Goal: Obtain resource: Obtain resource

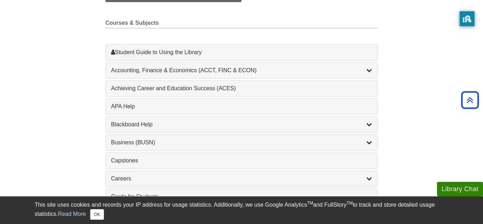
scroll to position [198, 0]
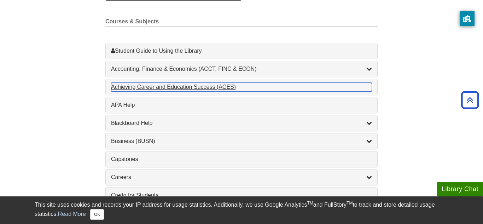
click at [202, 87] on div "Achieving Career and Education Success (ACES) , 1 guides" at bounding box center [241, 87] width 261 height 8
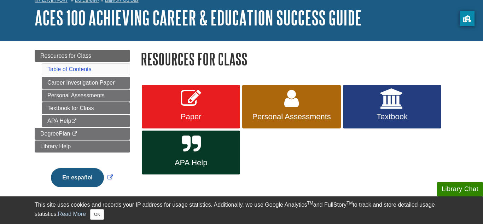
scroll to position [37, 0]
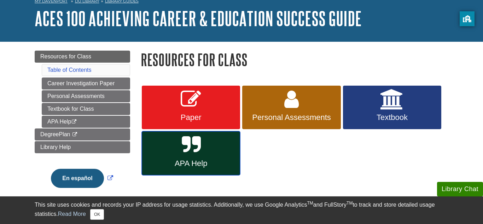
click at [227, 161] on span "APA Help" at bounding box center [191, 163] width 88 height 9
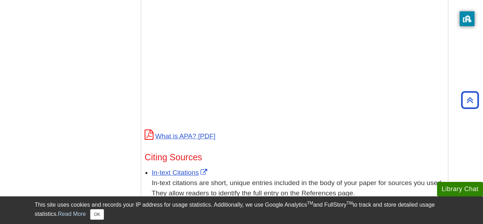
scroll to position [280, 0]
click at [190, 168] on link "In-text Citations" at bounding box center [180, 171] width 57 height 7
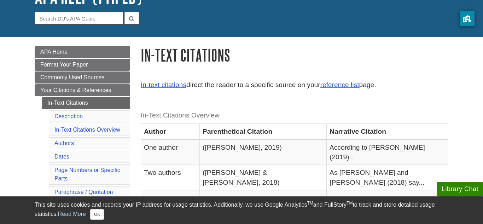
scroll to position [63, 0]
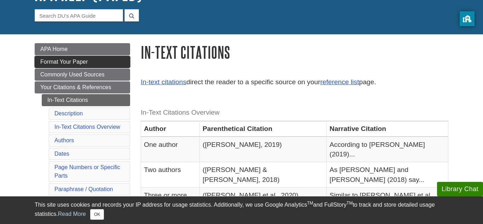
click at [120, 61] on link "Format Your Paper" at bounding box center [82, 62] width 95 height 12
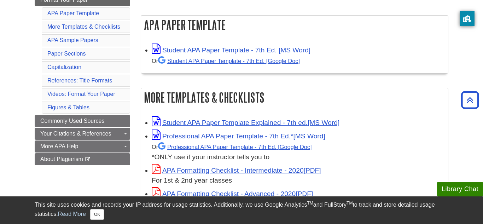
scroll to position [125, 0]
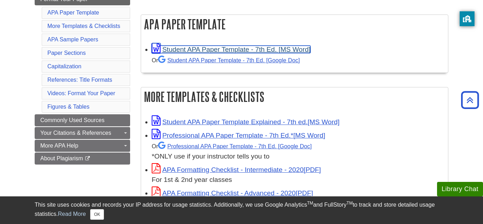
click at [225, 50] on link "Student APA Paper Template - 7th Ed. [MS Word]" at bounding box center [231, 49] width 159 height 7
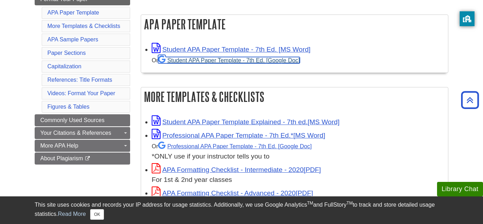
click at [289, 61] on link "Student APA Paper Template - 7th Ed. [Google Doc]" at bounding box center [229, 60] width 142 height 6
